Goal: Find specific page/section: Find specific page/section

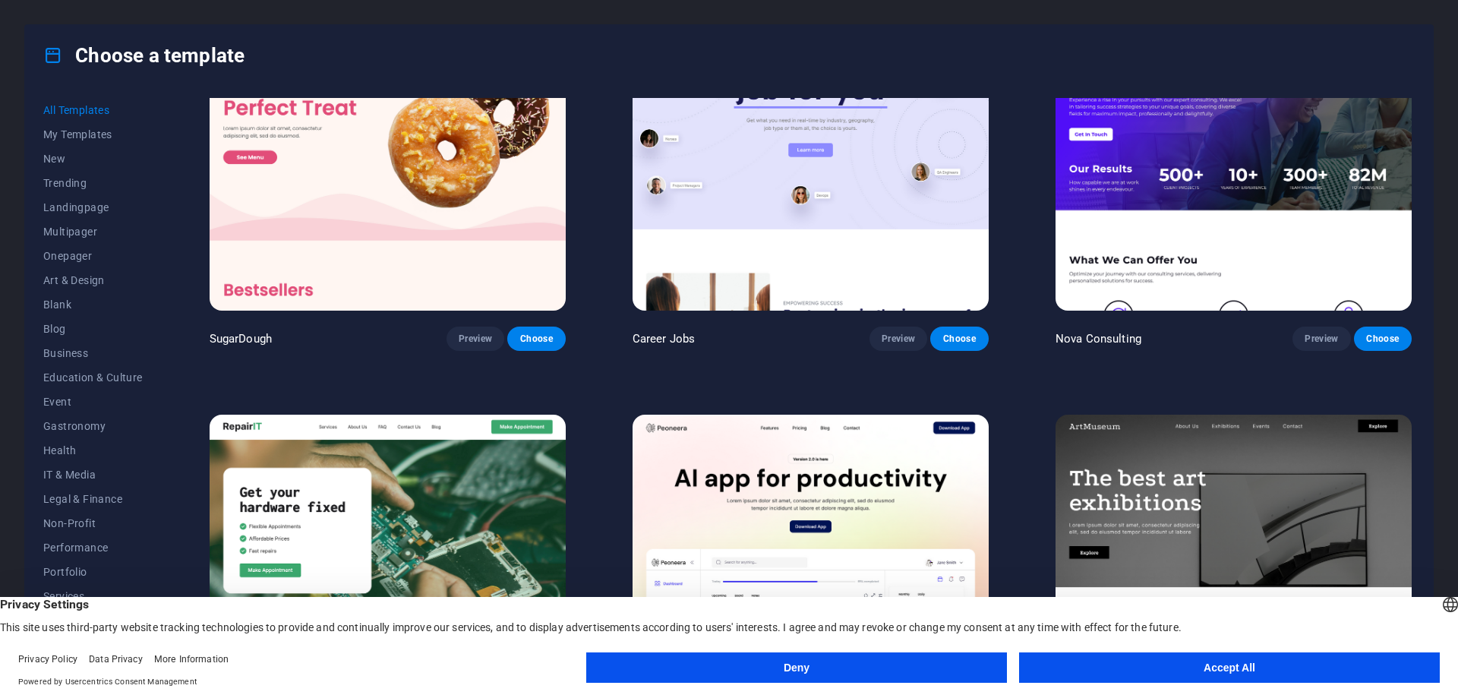
scroll to position [228, 0]
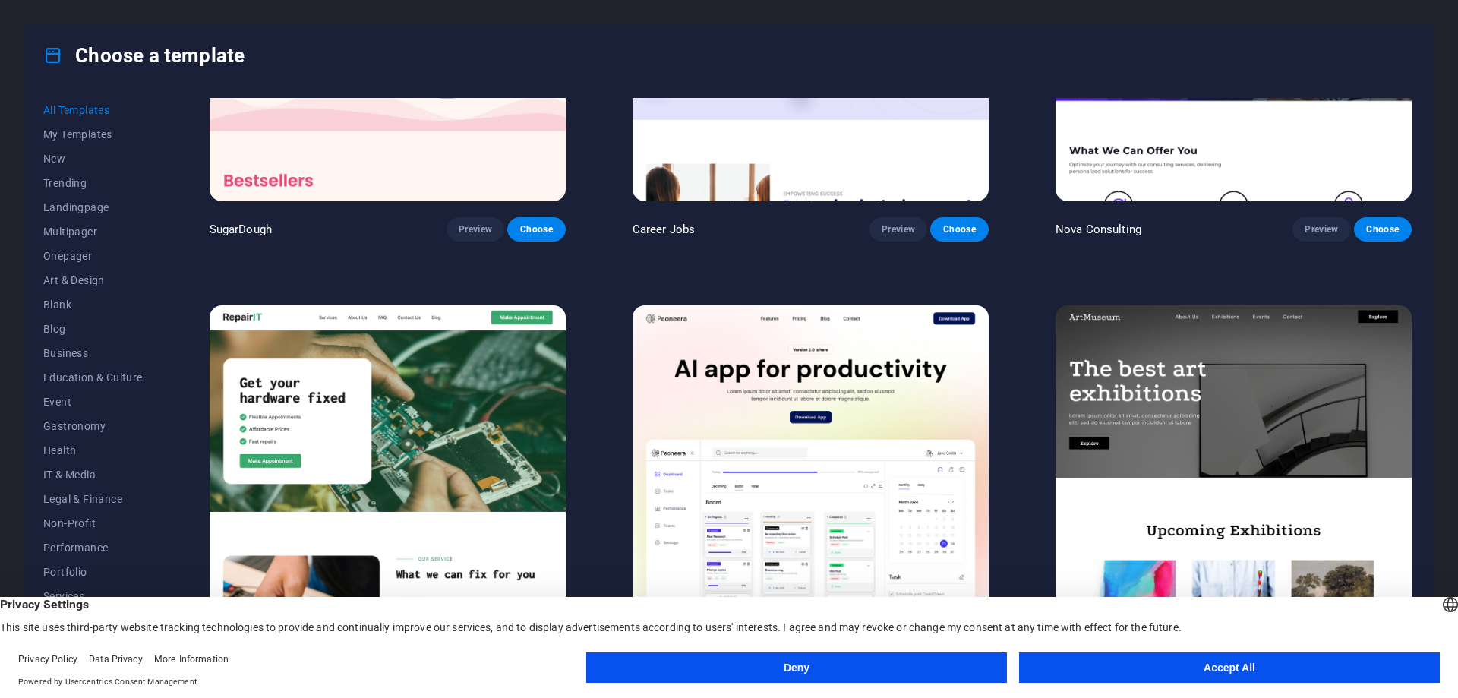
click at [1226, 669] on button "Accept All" at bounding box center [1229, 667] width 421 height 30
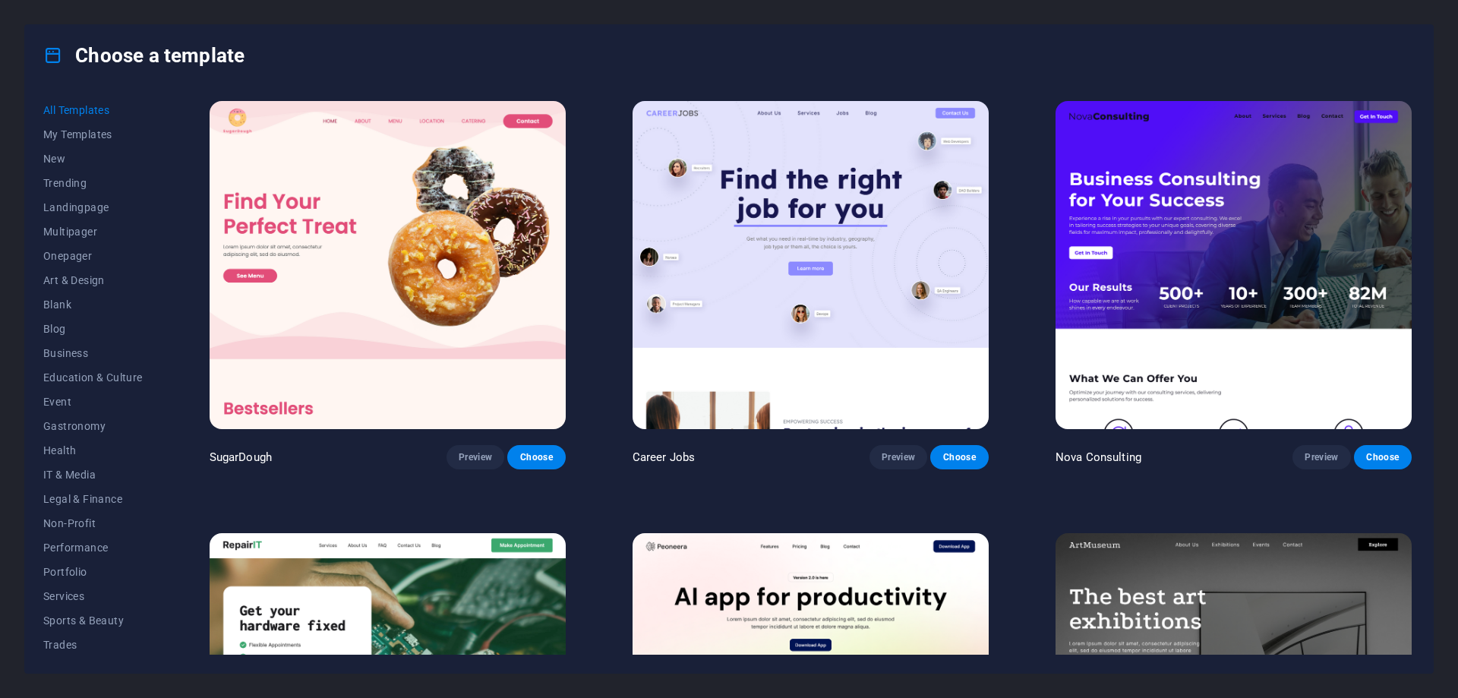
click at [377, 174] on img at bounding box center [388, 265] width 356 height 328
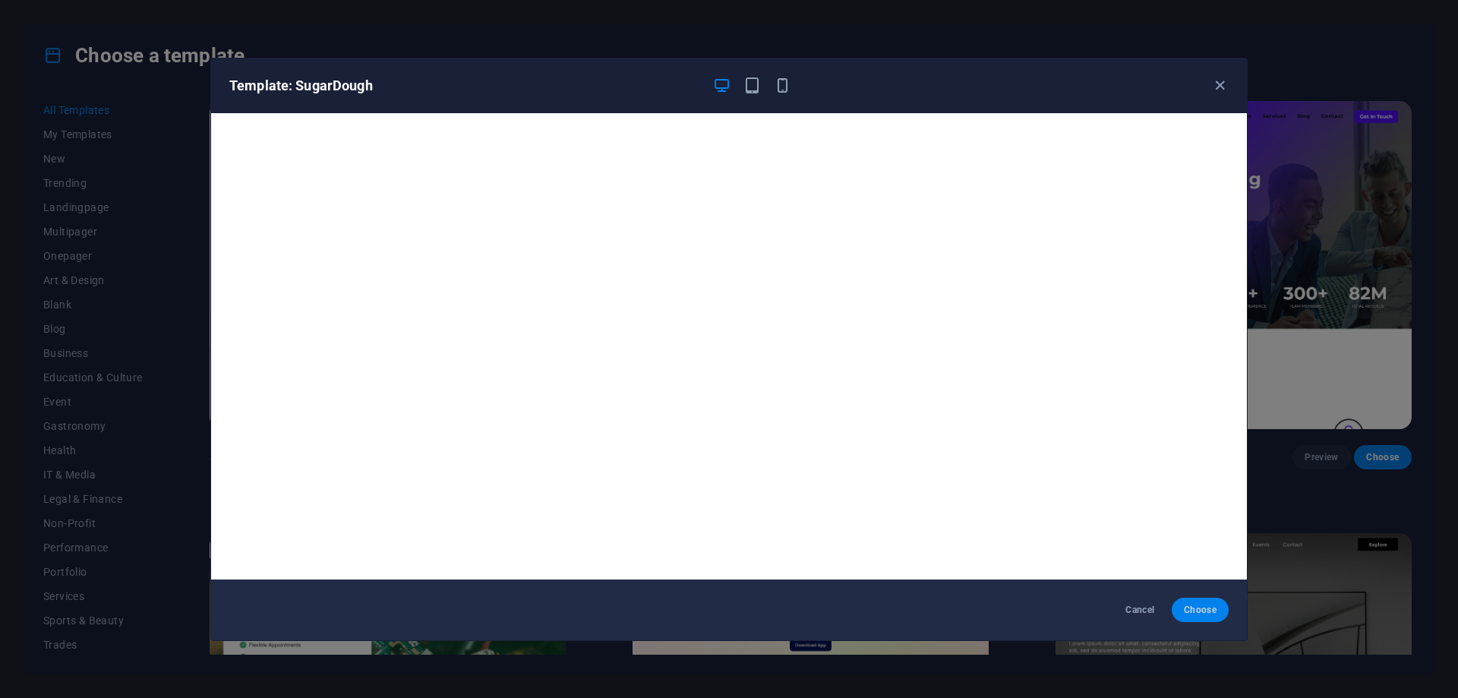
click at [1197, 616] on button "Choose" at bounding box center [1199, 609] width 57 height 24
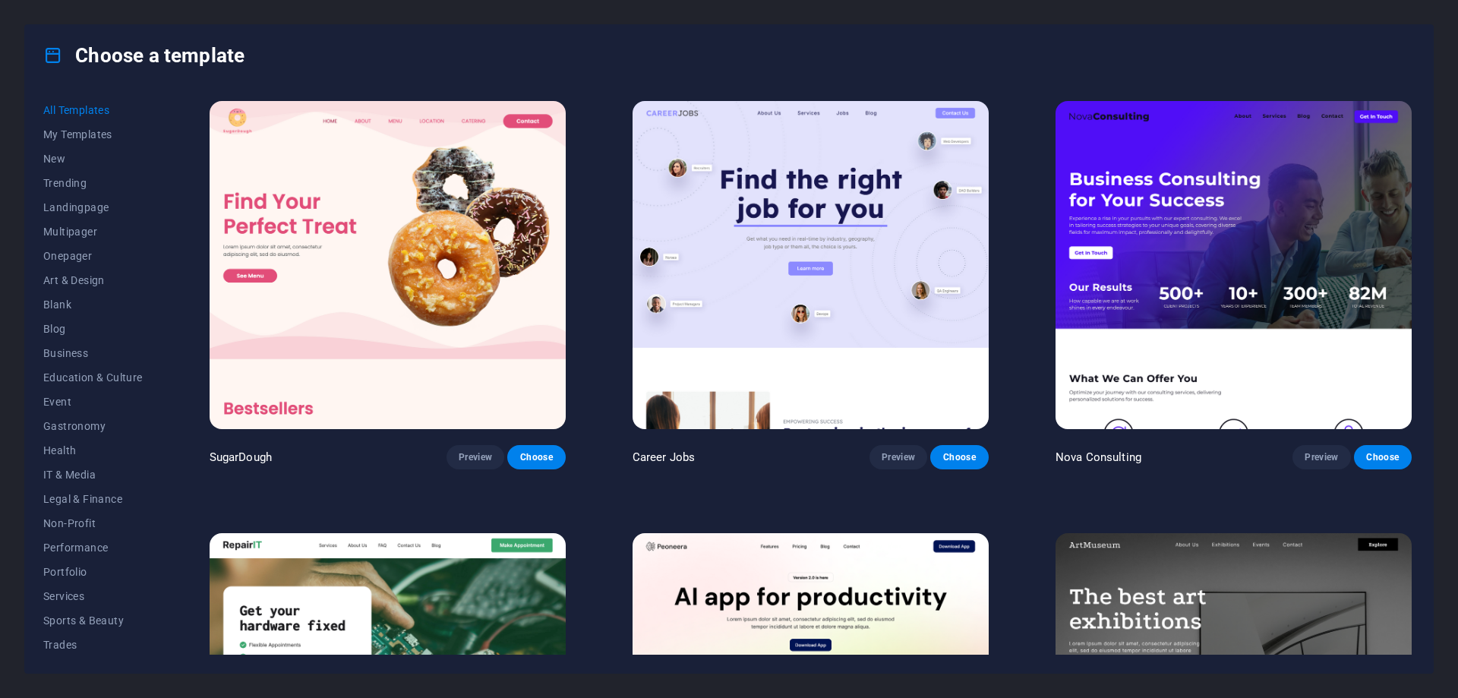
click at [1199, 605] on img at bounding box center [1233, 697] width 356 height 328
